Goal: Go to known website: Access a specific website the user already knows

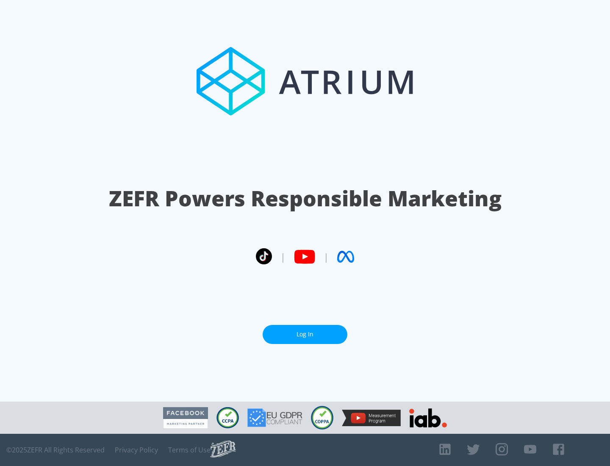
click at [305, 331] on link "Log In" at bounding box center [304, 334] width 85 height 19
